Goal: Answer question/provide support

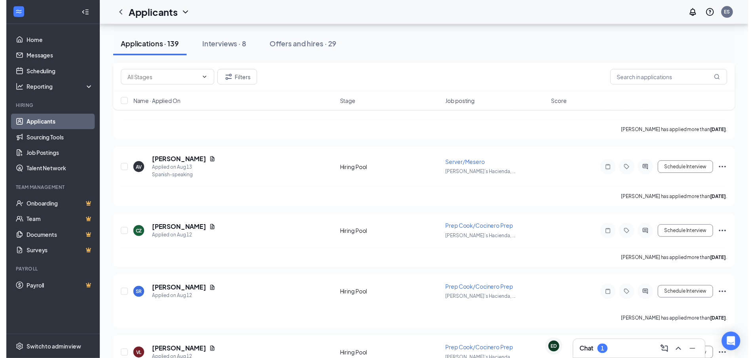
scroll to position [3127, 0]
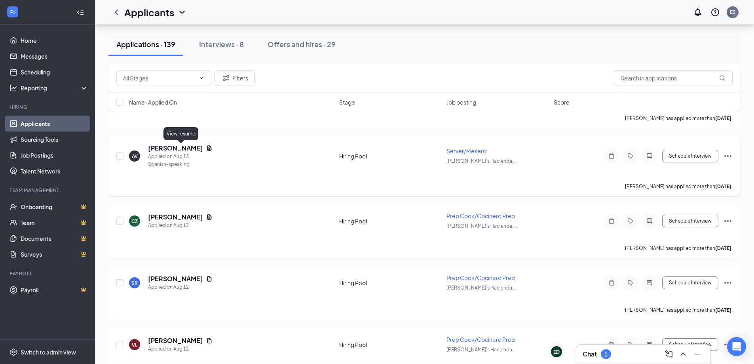
click at [207, 147] on icon "Document" at bounding box center [209, 147] width 4 height 5
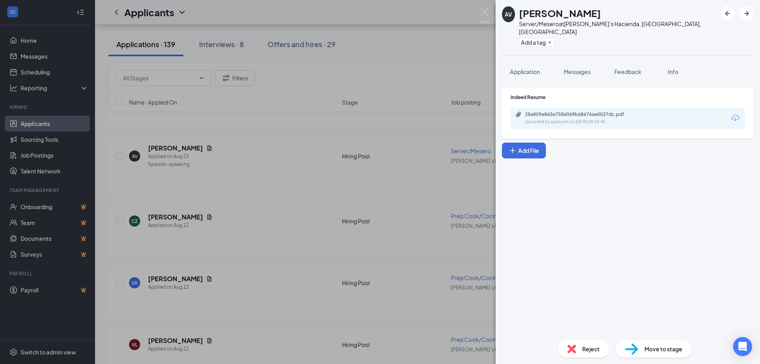
click at [551, 111] on div "25e859a865e7586069b68676ae0037dc.pdf" at bounding box center [580, 114] width 111 height 6
click at [484, 13] on img at bounding box center [485, 15] width 10 height 15
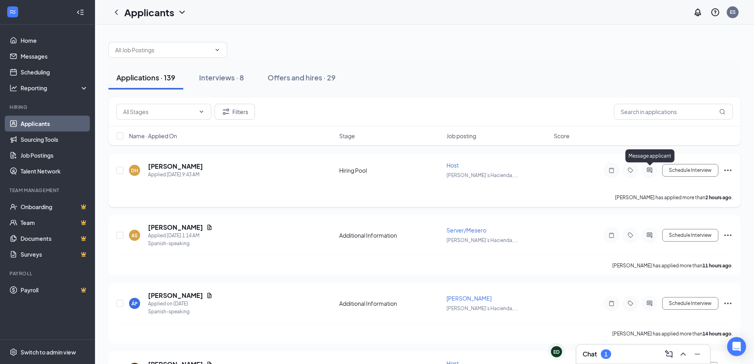
click at [647, 169] on icon "ActiveChat" at bounding box center [649, 169] width 5 height 5
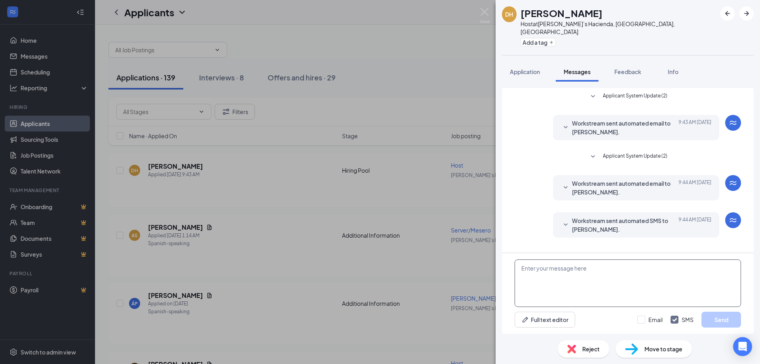
click at [527, 265] on textarea at bounding box center [628, 282] width 226 height 47
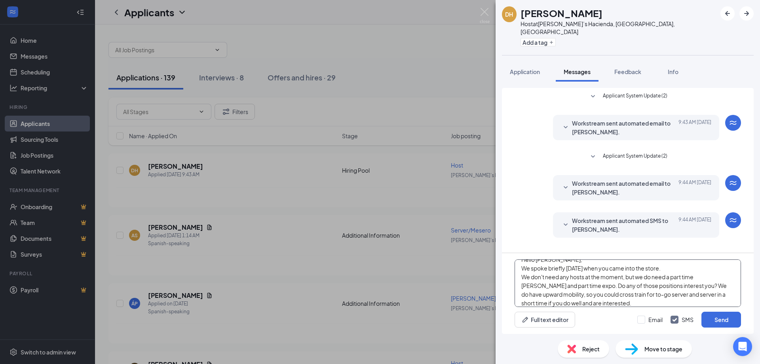
scroll to position [17, 0]
type textarea "Hello [PERSON_NAME], We spoke briefly [DATE] when you came into the store. We d…"
click at [725, 318] on button "Send" at bounding box center [721, 320] width 40 height 16
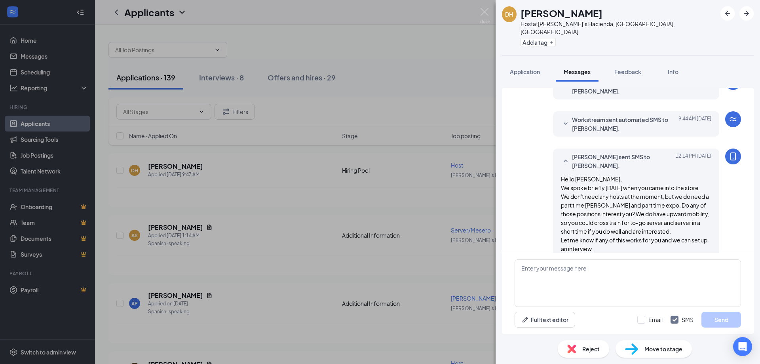
scroll to position [105, 0]
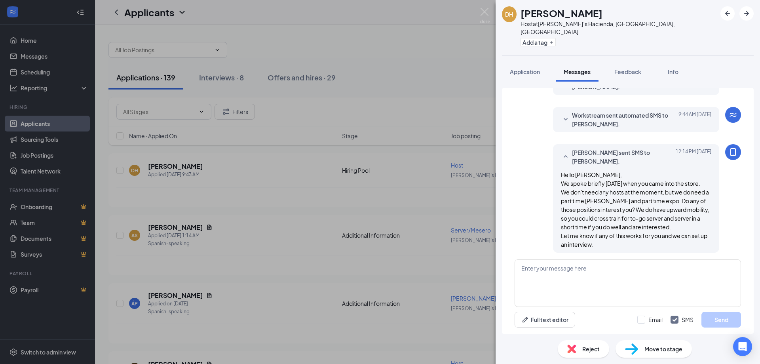
click at [296, 232] on div "DH [PERSON_NAME] Host at [PERSON_NAME][GEOGRAPHIC_DATA], [GEOGRAPHIC_DATA], [GE…" at bounding box center [380, 182] width 760 height 364
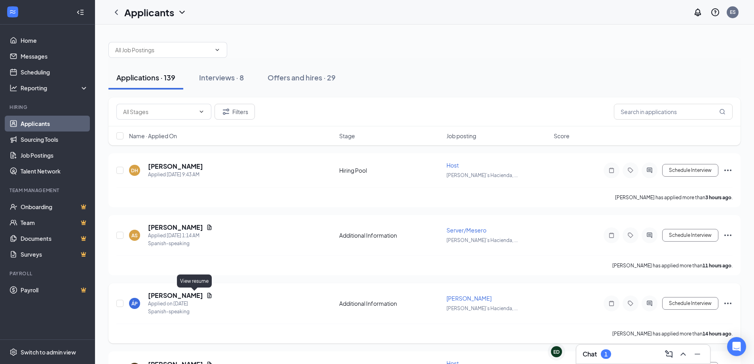
click at [207, 293] on icon "Document" at bounding box center [209, 295] width 4 height 5
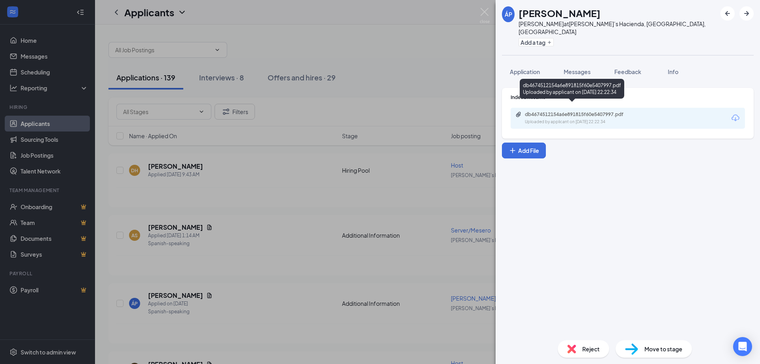
click at [553, 111] on div "db4674512154a6e891815f60e5407997.pdf" at bounding box center [580, 114] width 111 height 6
click at [521, 68] on span "Application" at bounding box center [525, 71] width 30 height 7
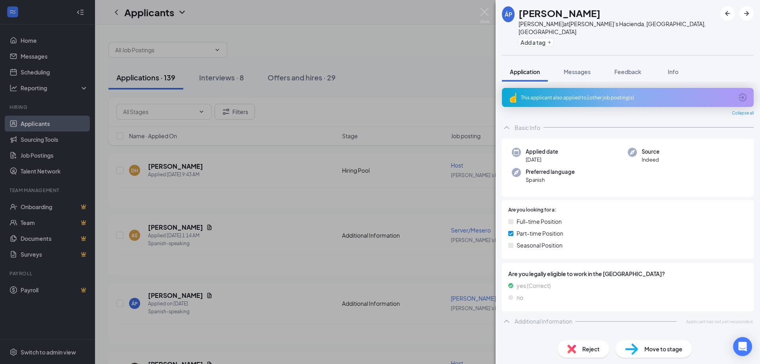
click at [505, 316] on icon "ChevronUp" at bounding box center [506, 320] width 9 height 9
click at [743, 93] on icon "ArrowCircle" at bounding box center [743, 97] width 8 height 8
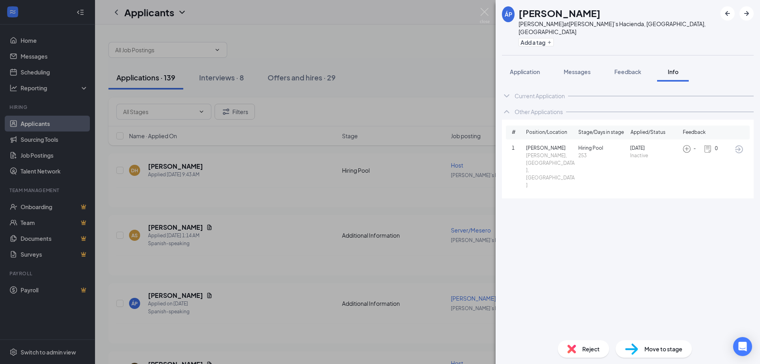
click at [509, 91] on icon "ChevronDown" at bounding box center [506, 95] width 9 height 9
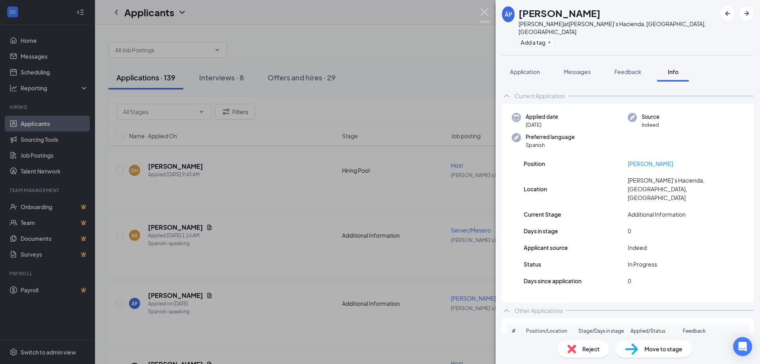
click at [485, 10] on img at bounding box center [485, 15] width 10 height 15
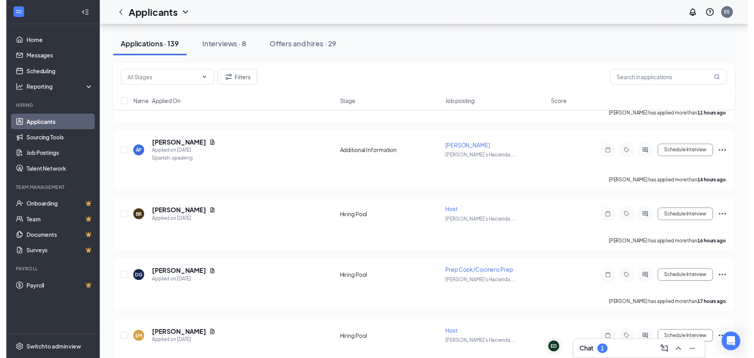
scroll to position [158, 0]
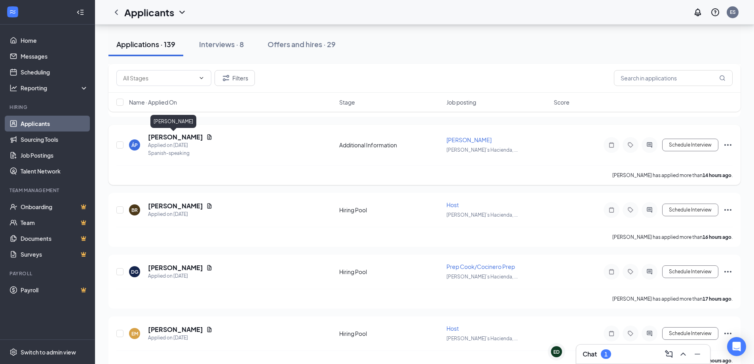
click at [162, 138] on h5 "[PERSON_NAME]" at bounding box center [175, 137] width 55 height 9
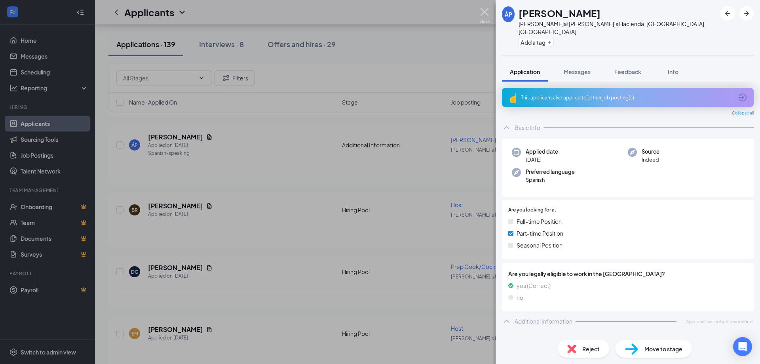
click at [486, 12] on img at bounding box center [485, 15] width 10 height 15
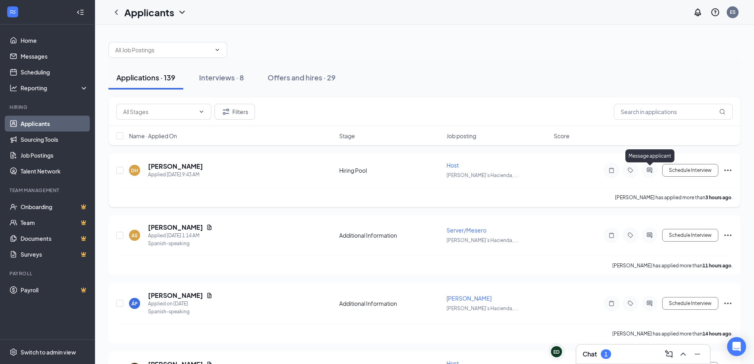
click at [652, 168] on icon "ActiveChat" at bounding box center [649, 170] width 9 height 6
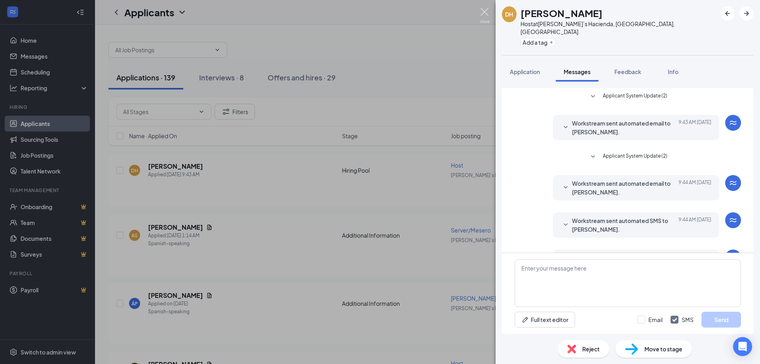
click at [483, 11] on img at bounding box center [485, 15] width 10 height 15
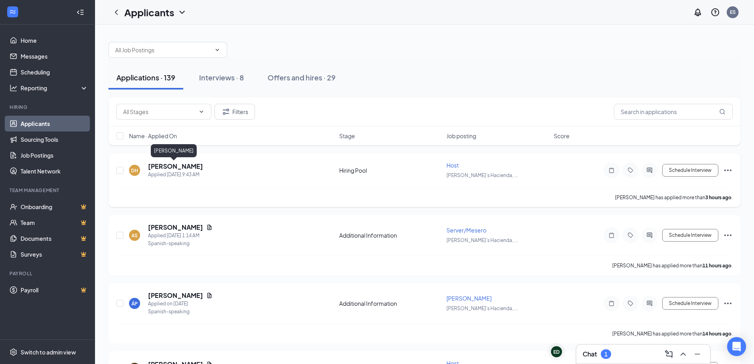
click at [184, 166] on h5 "[PERSON_NAME]" at bounding box center [175, 166] width 55 height 9
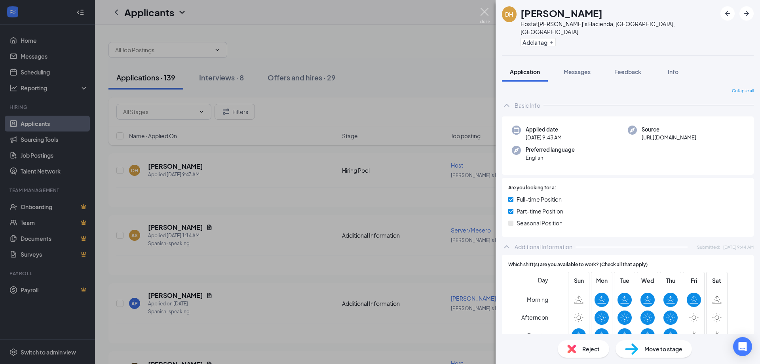
click at [480, 9] on img at bounding box center [485, 15] width 10 height 15
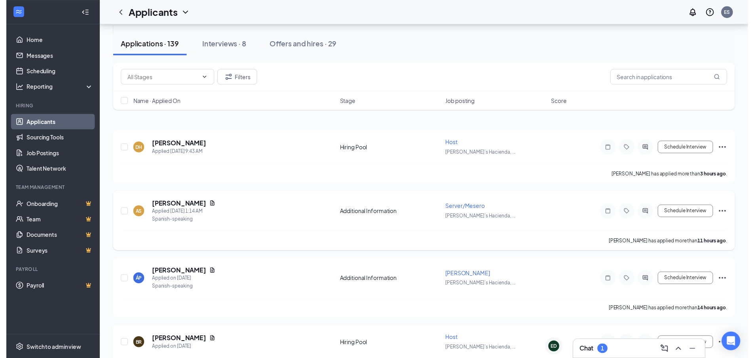
scroll to position [40, 0]
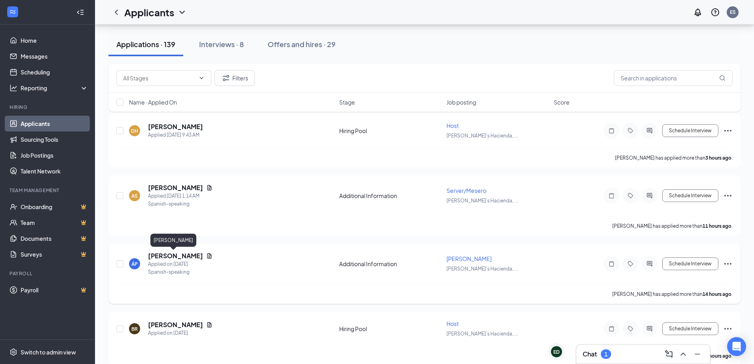
click at [168, 255] on h5 "[PERSON_NAME]" at bounding box center [175, 255] width 55 height 9
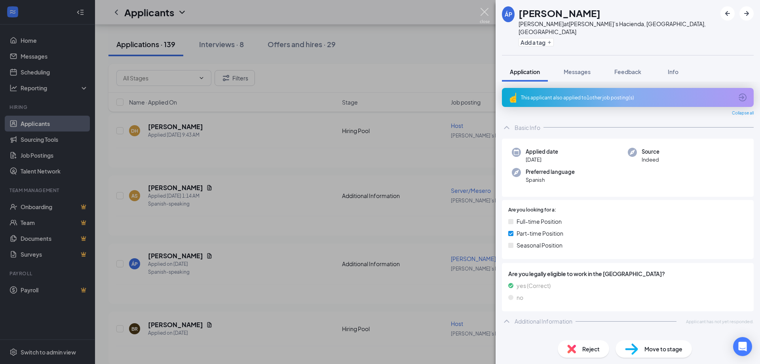
click at [483, 14] on img at bounding box center [485, 15] width 10 height 15
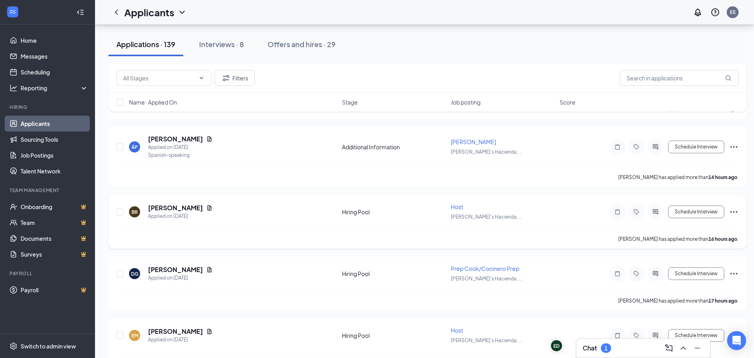
scroll to position [158, 0]
